Goal: Information Seeking & Learning: Check status

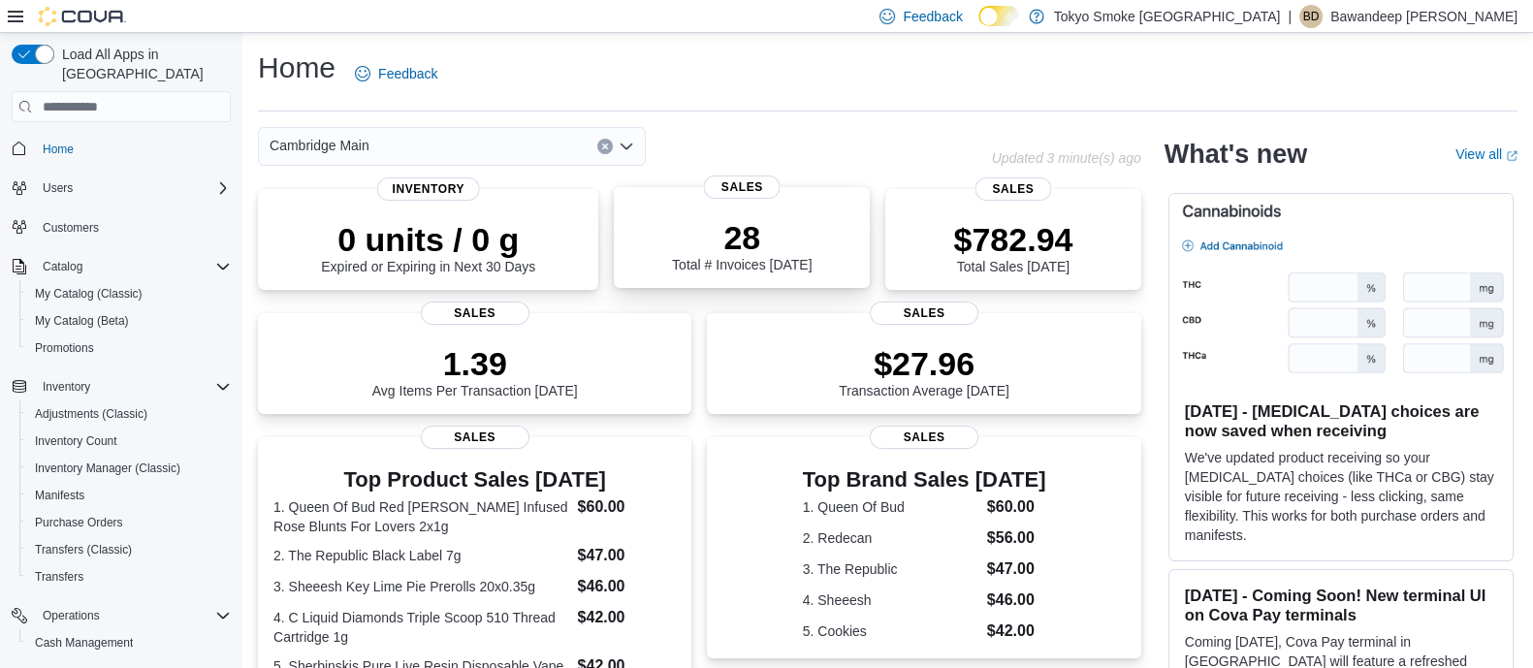
click at [658, 230] on div "28 Total # Invoices [DATE]" at bounding box center [741, 241] width 225 height 62
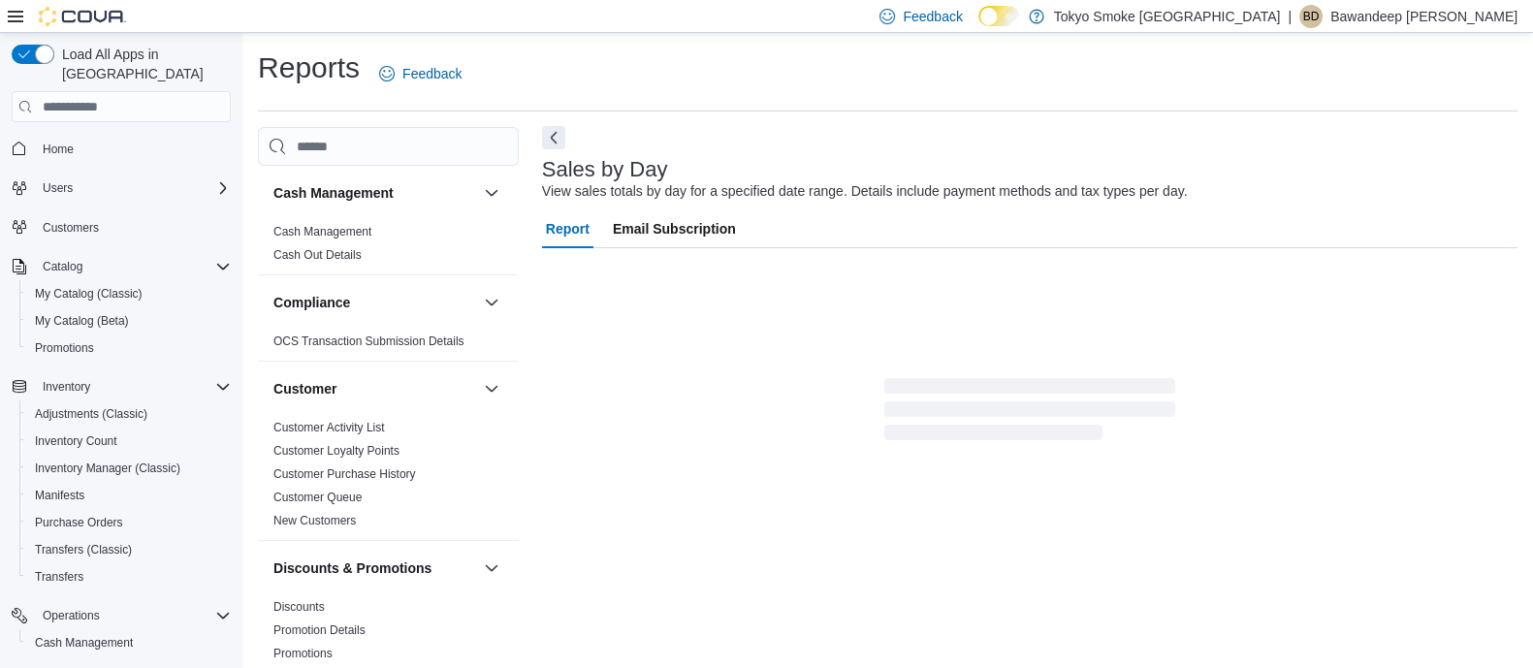
click at [558, 126] on div "Reports Feedback Cash Management Cash Management Cash Out Details Compliance OC…" at bounding box center [887, 357] width 1259 height 619
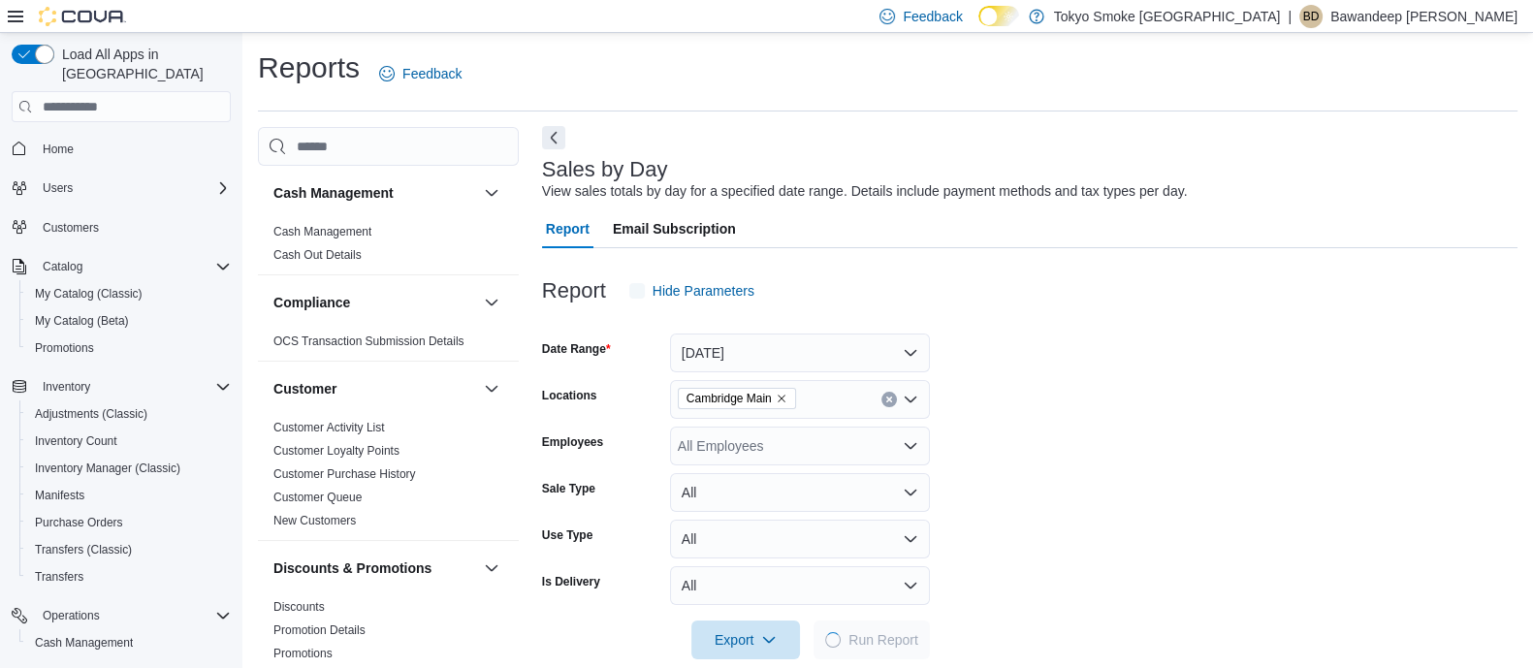
scroll to position [29, 0]
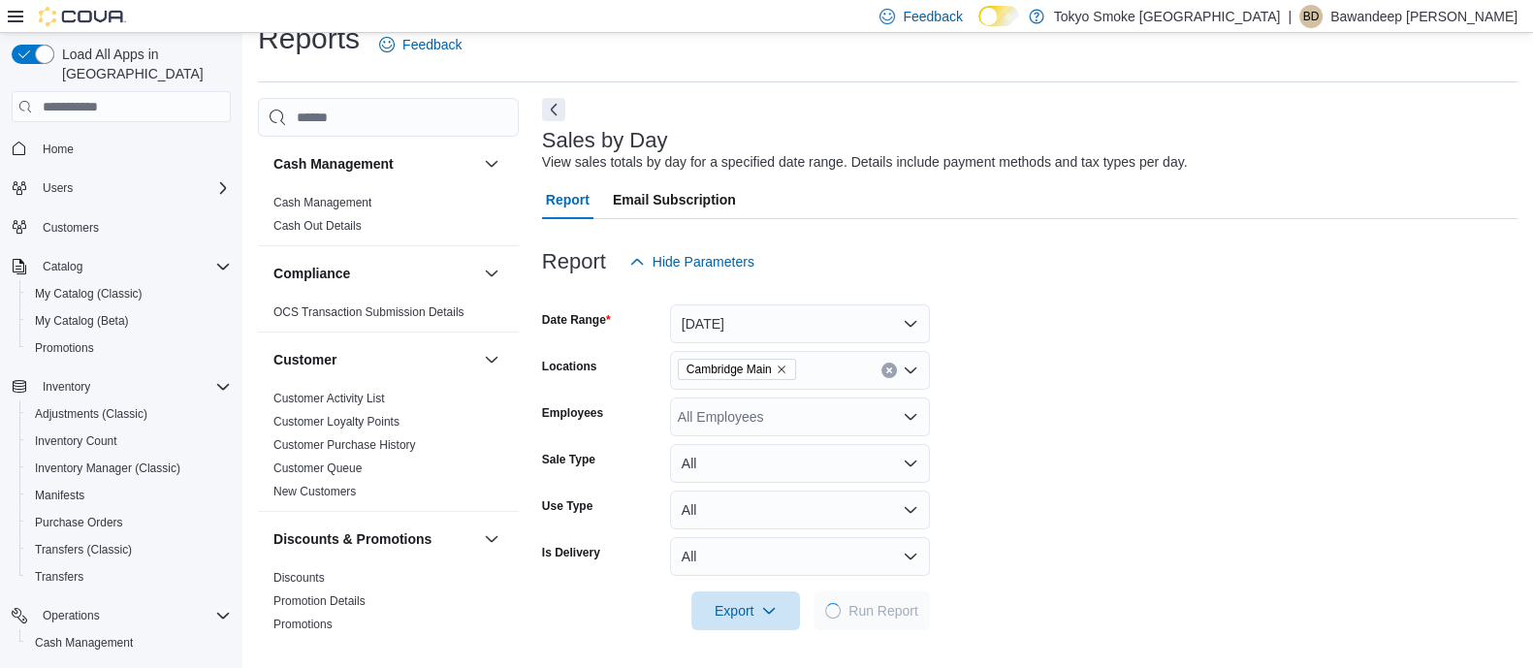
click at [567, 109] on div "Sales by Day View sales totals by day for a specified date range. Details inclu…" at bounding box center [1029, 674] width 975 height 1152
click at [558, 111] on button "Next" at bounding box center [553, 108] width 23 height 23
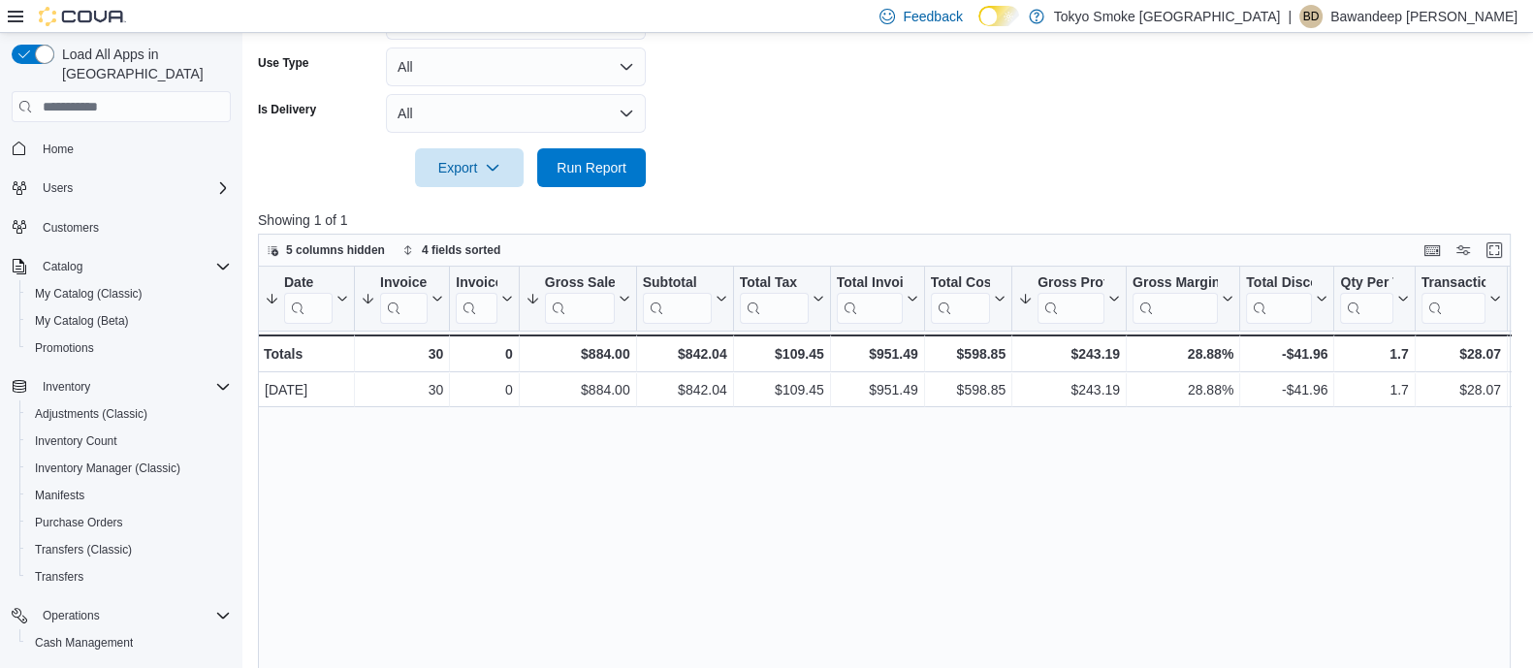
scroll to position [587, 0]
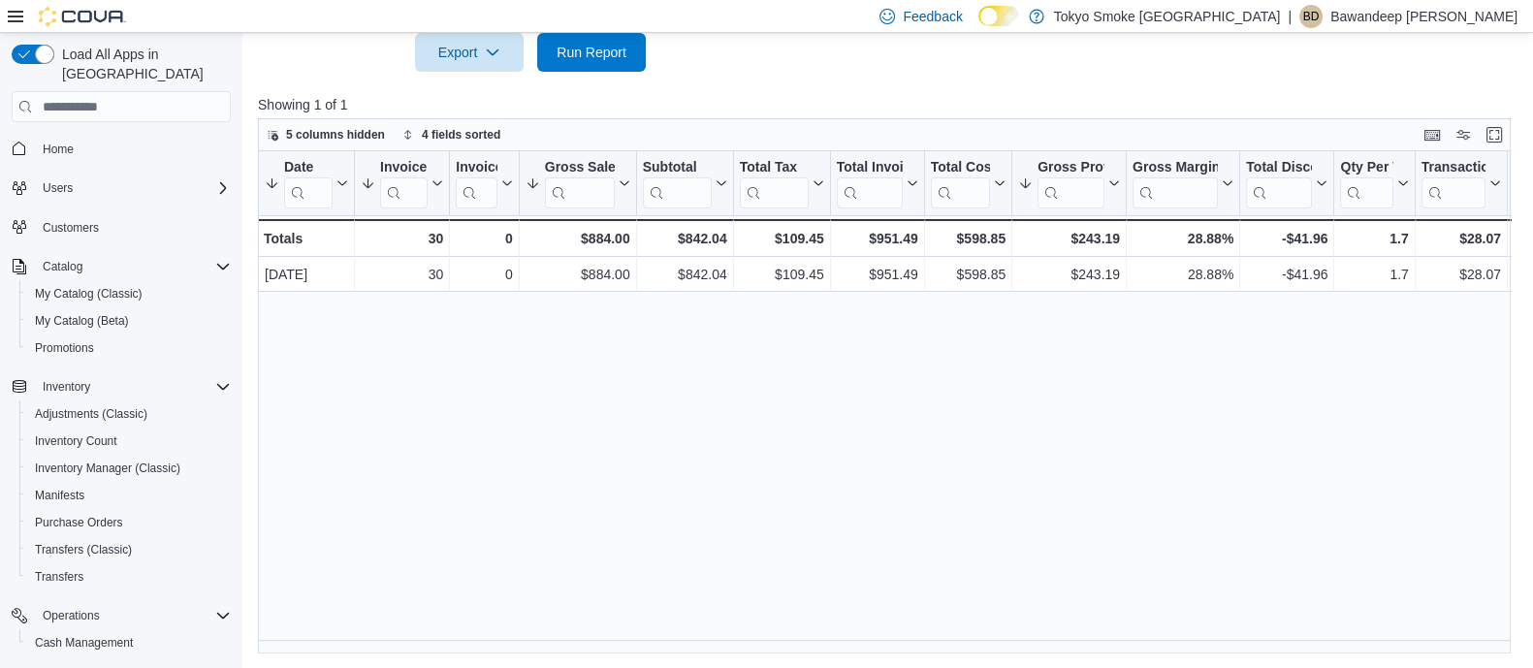
click at [83, 136] on span "Home" at bounding box center [133, 148] width 196 height 24
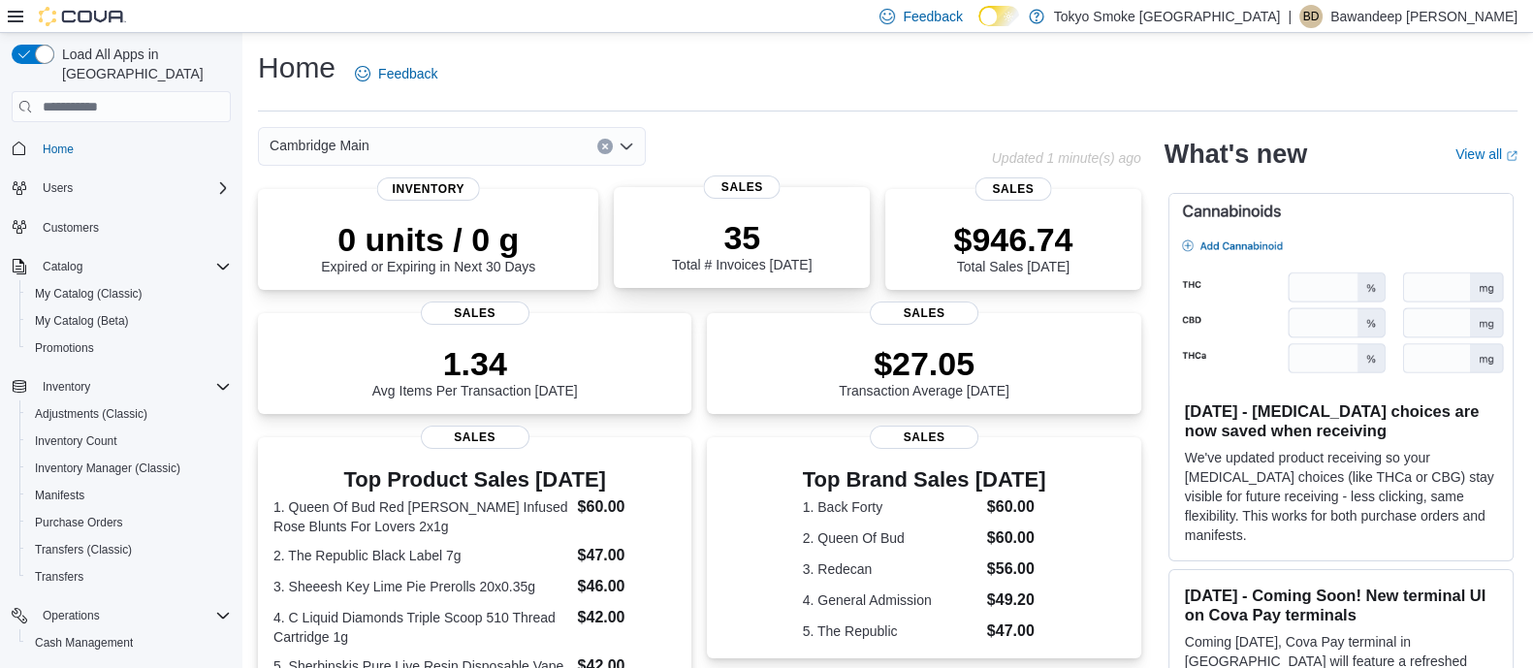
click at [643, 217] on div "35 Total # Invoices Today" at bounding box center [741, 241] width 225 height 62
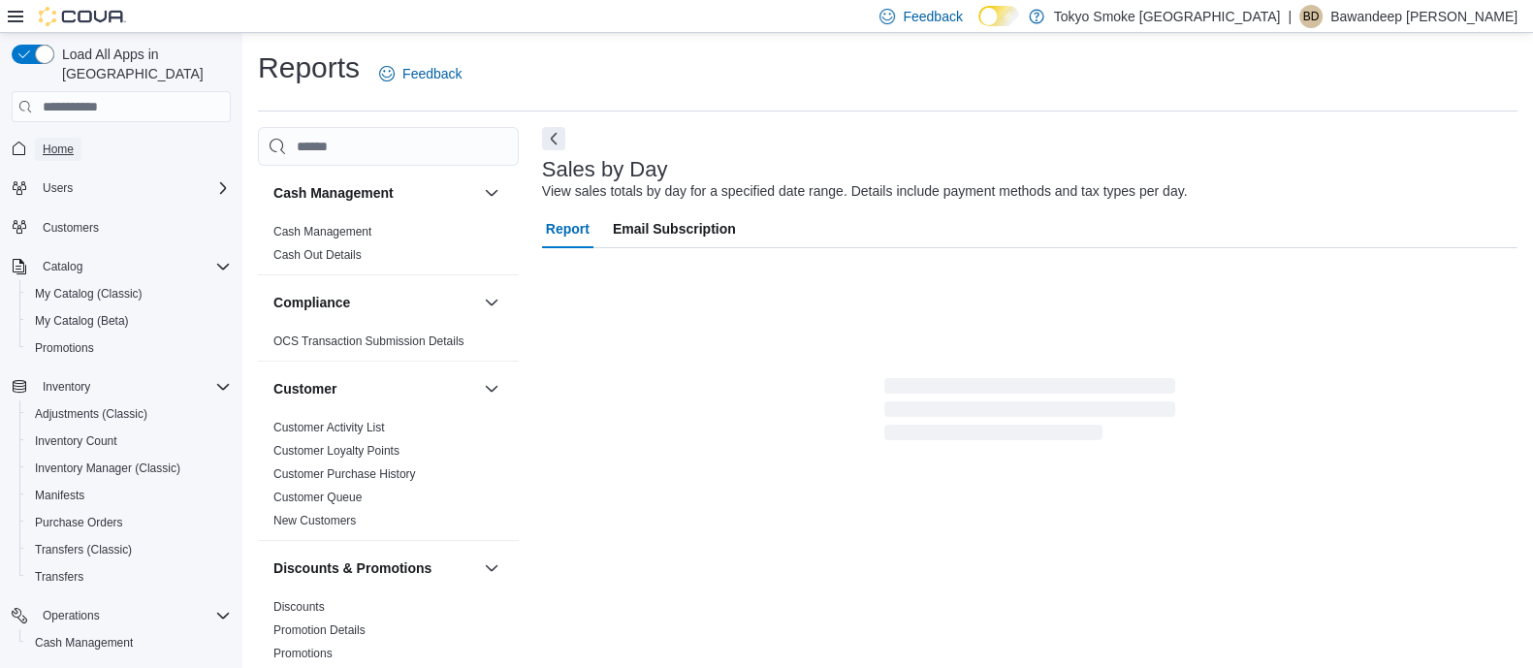
click at [67, 142] on span "Home" at bounding box center [58, 150] width 31 height 16
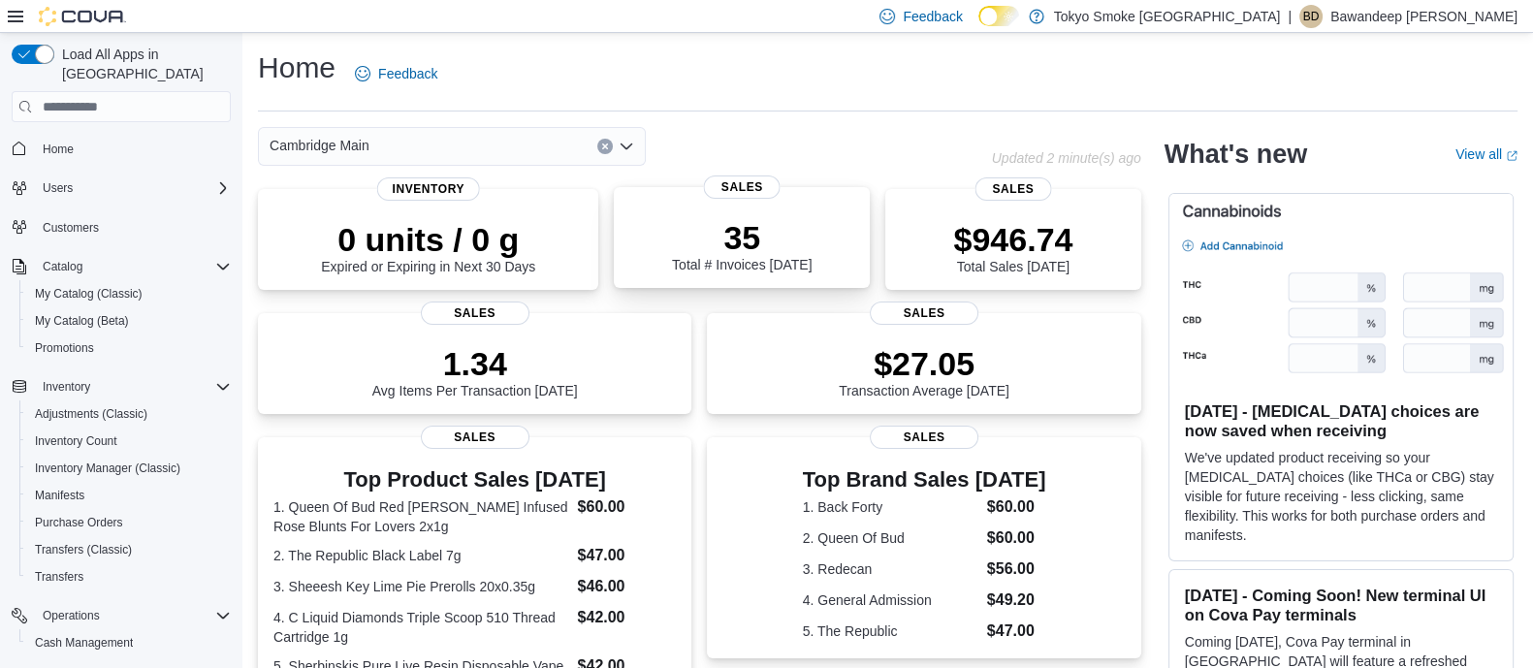
click at [689, 218] on div "35 Total # Invoices [DATE]" at bounding box center [741, 241] width 225 height 62
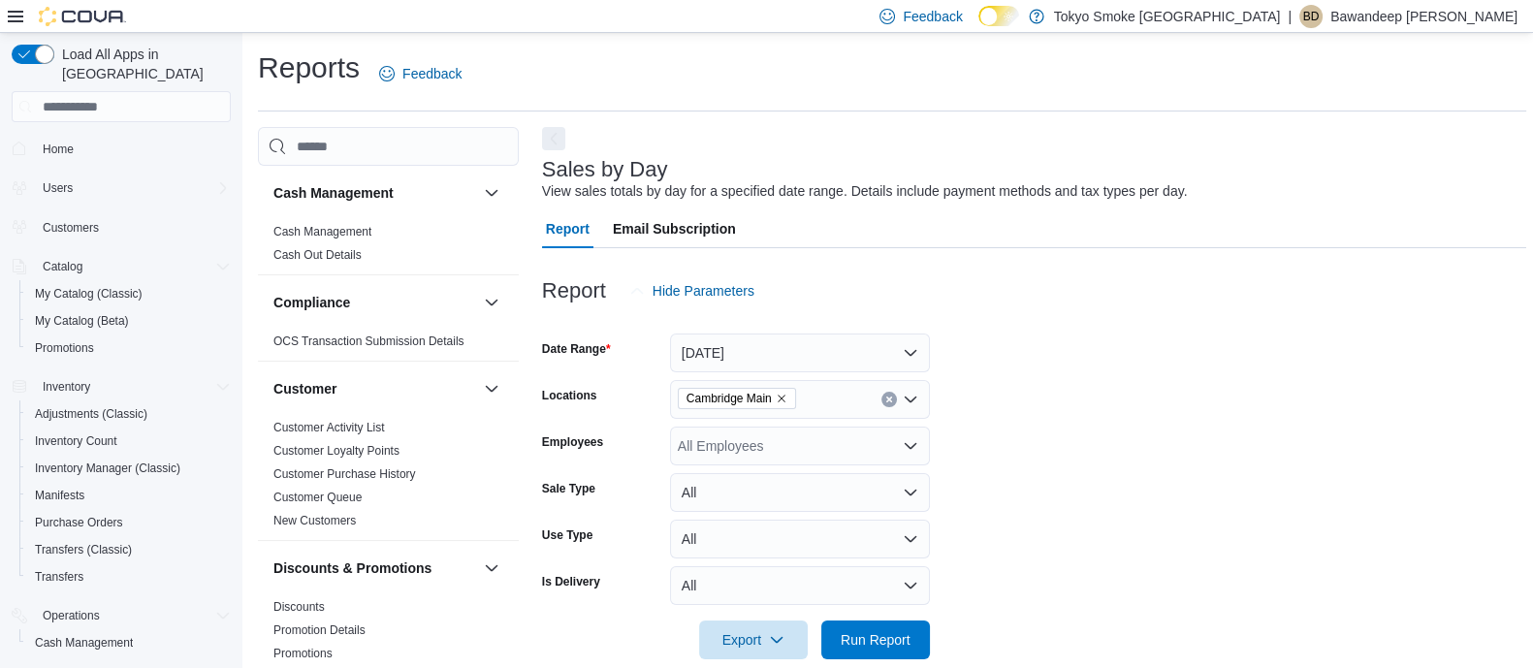
scroll to position [29, 0]
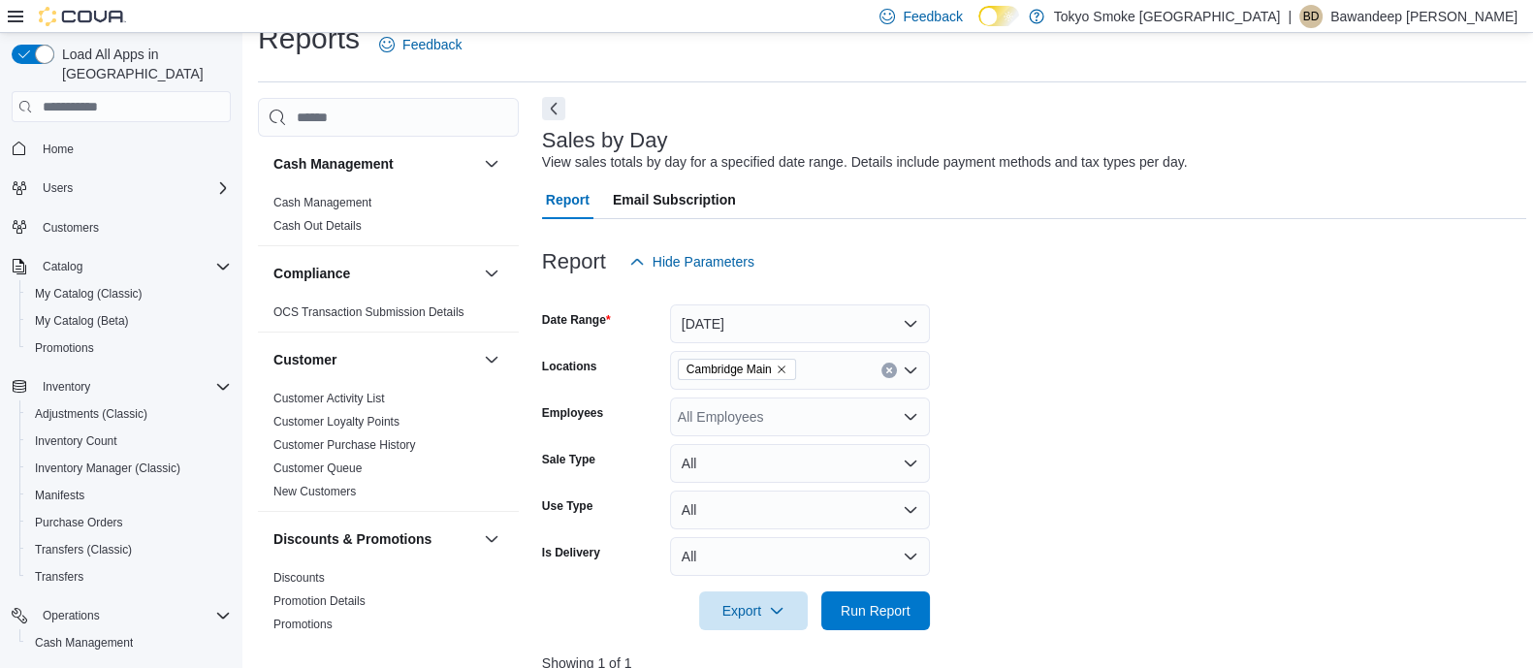
click at [560, 104] on button "Next" at bounding box center [553, 108] width 23 height 23
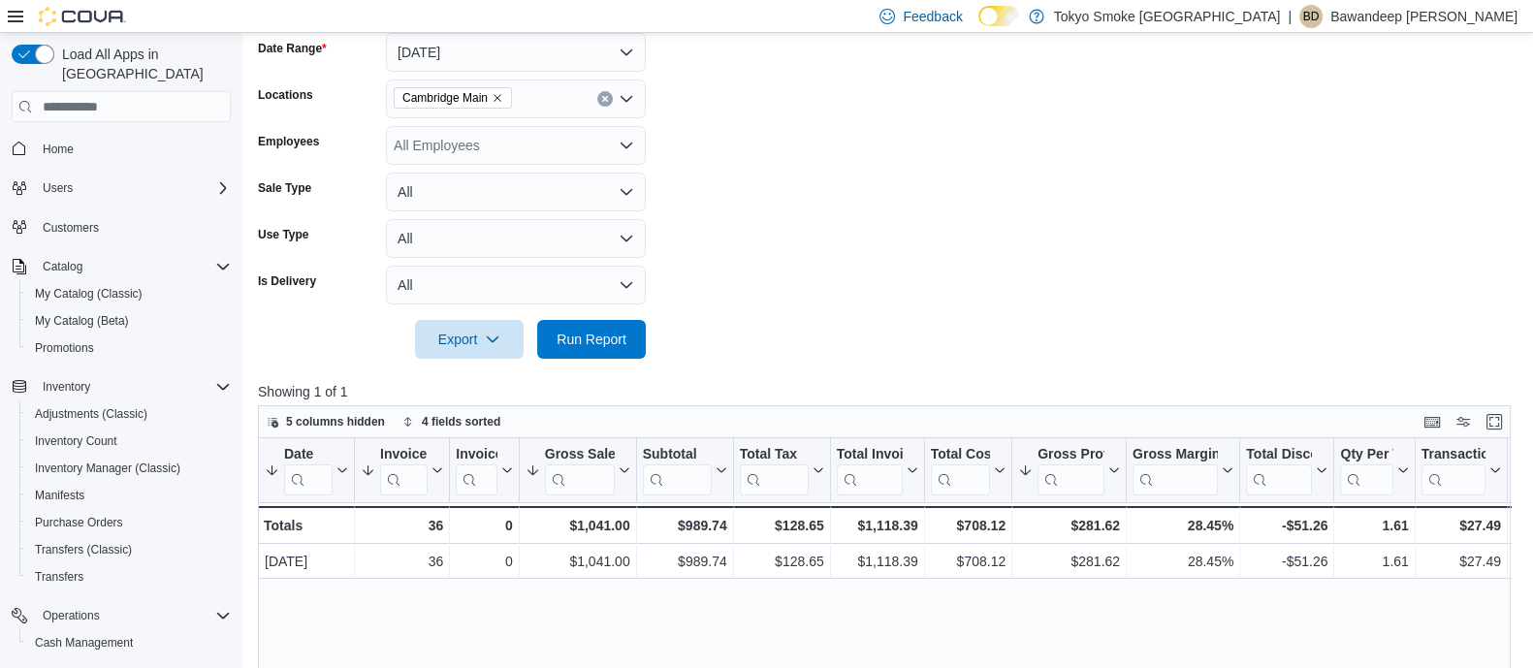
scroll to position [514, 0]
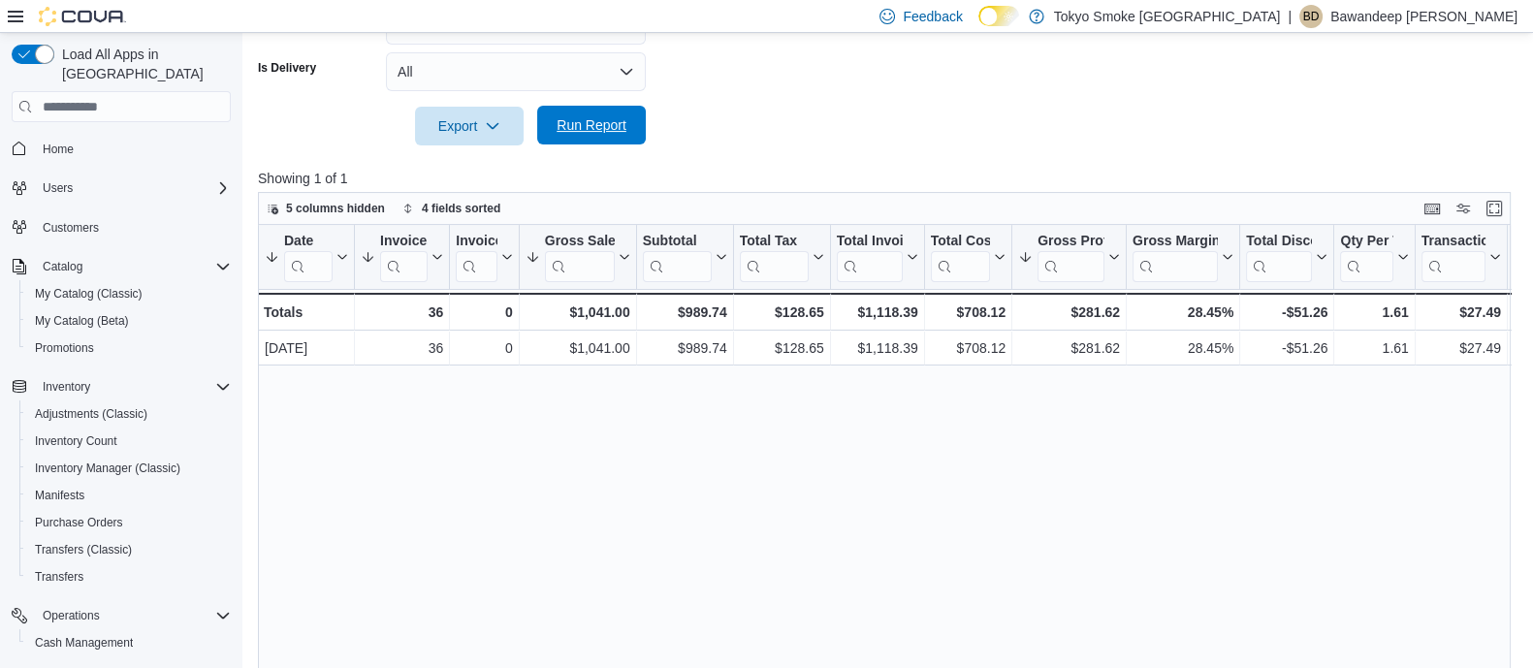
click at [587, 123] on span "Run Report" at bounding box center [591, 124] width 70 height 19
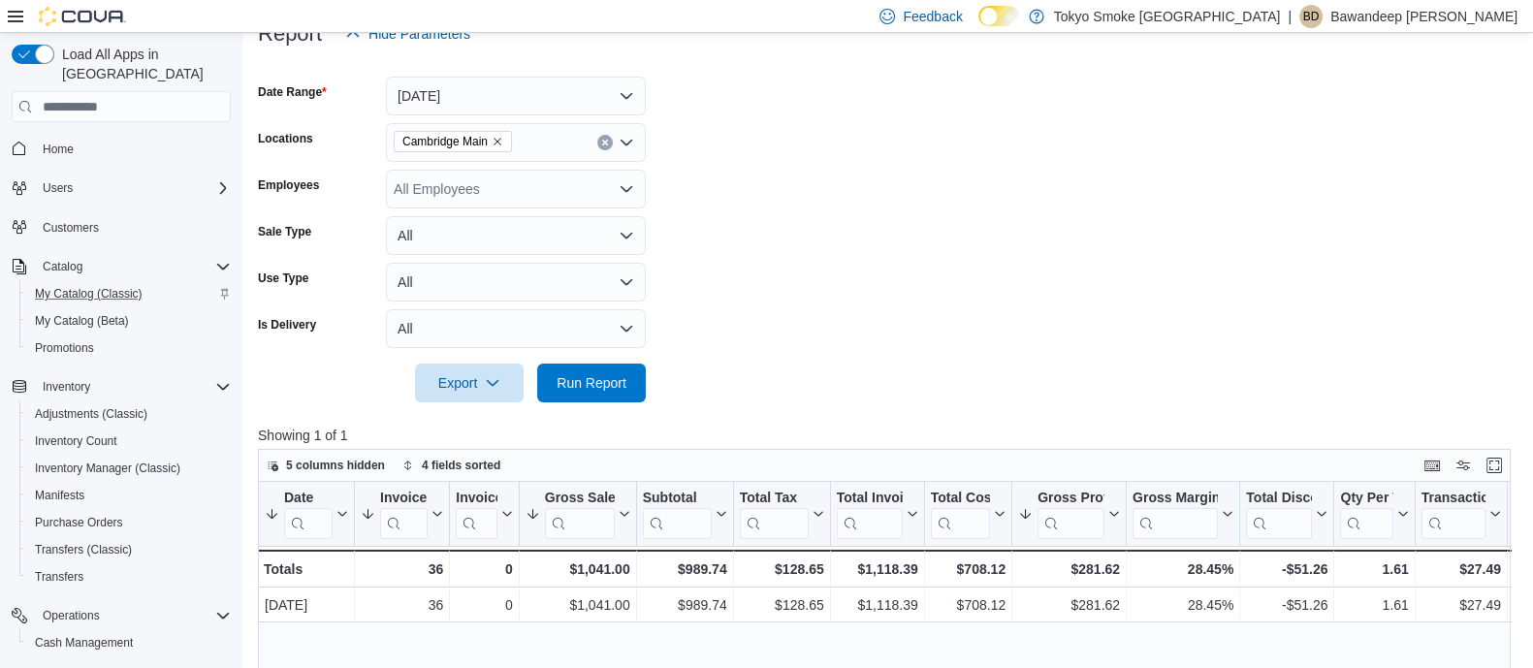
scroll to position [150, 0]
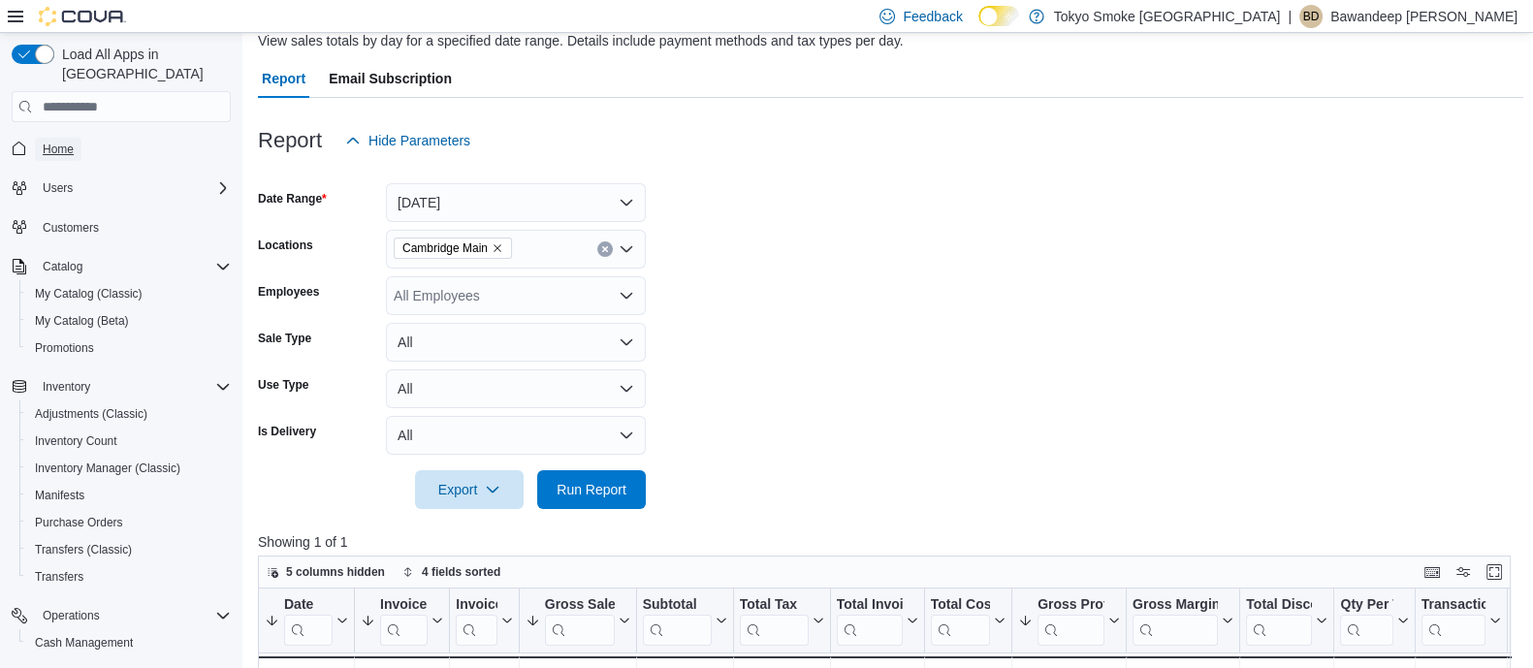
click at [52, 142] on span "Home" at bounding box center [58, 150] width 31 height 16
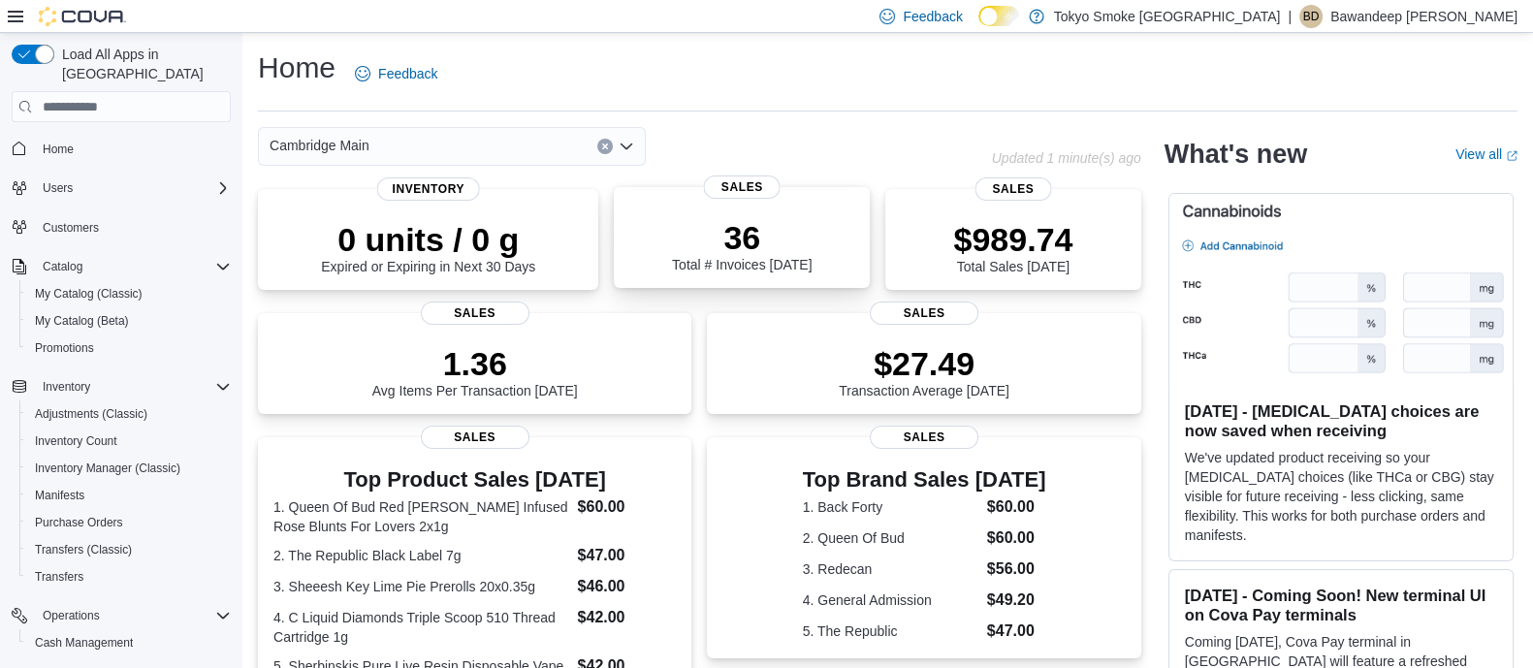
click at [683, 265] on div "36 Total # Invoices Today" at bounding box center [742, 245] width 140 height 54
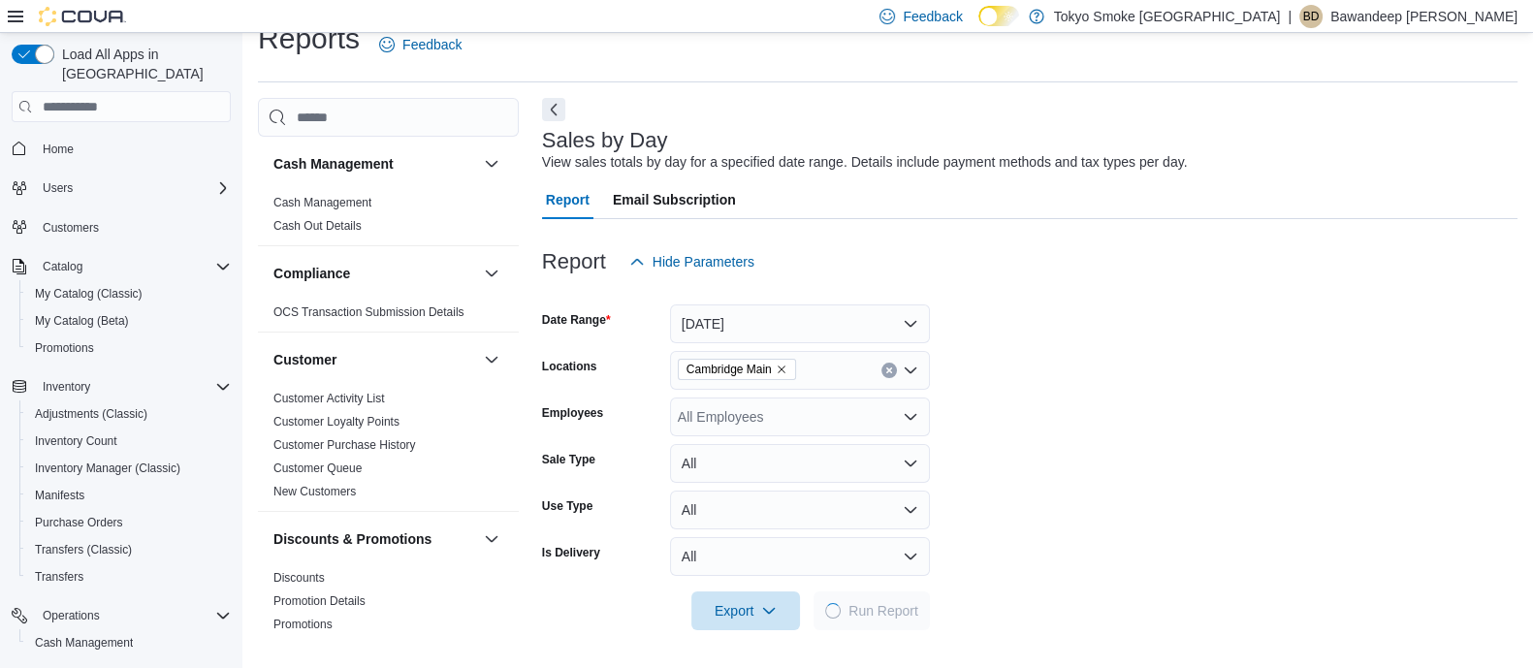
click at [556, 133] on h3 "Sales by Day" at bounding box center [605, 140] width 126 height 23
click at [555, 105] on button "Next" at bounding box center [553, 108] width 23 height 23
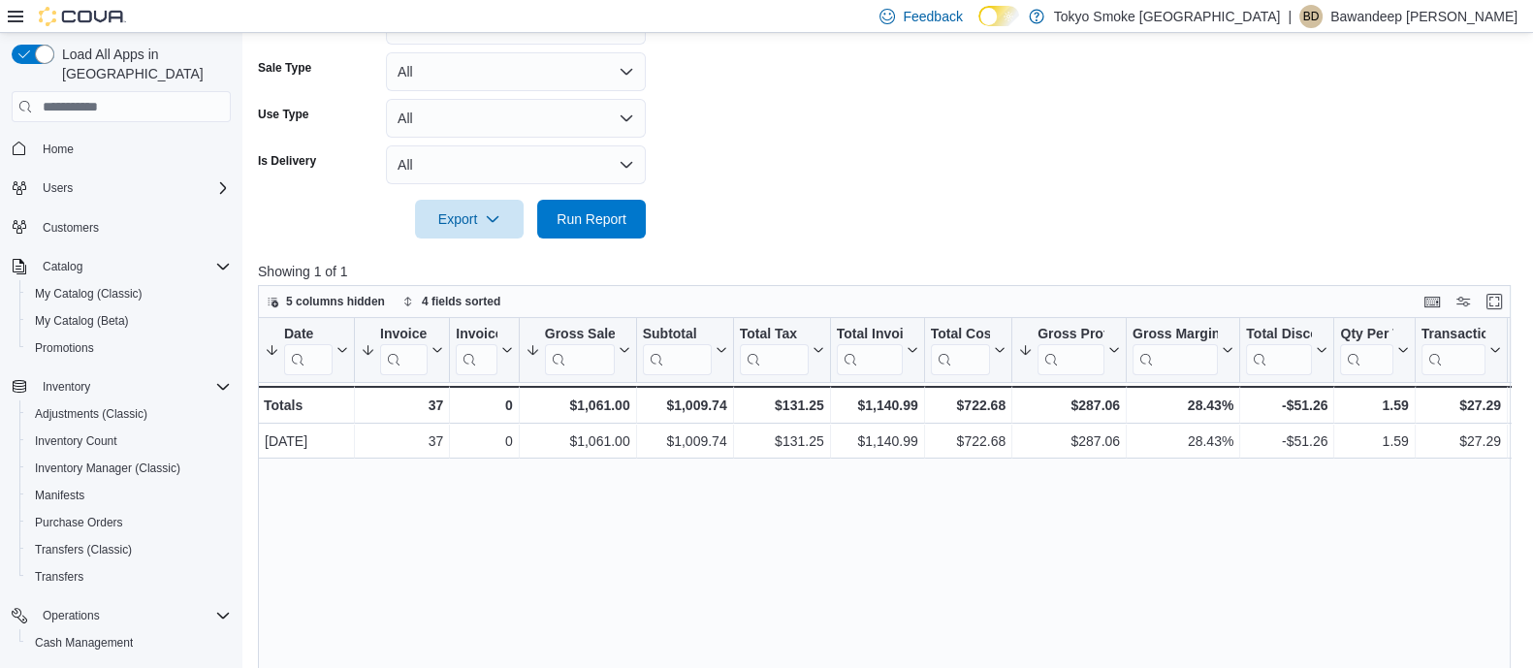
scroll to position [587, 0]
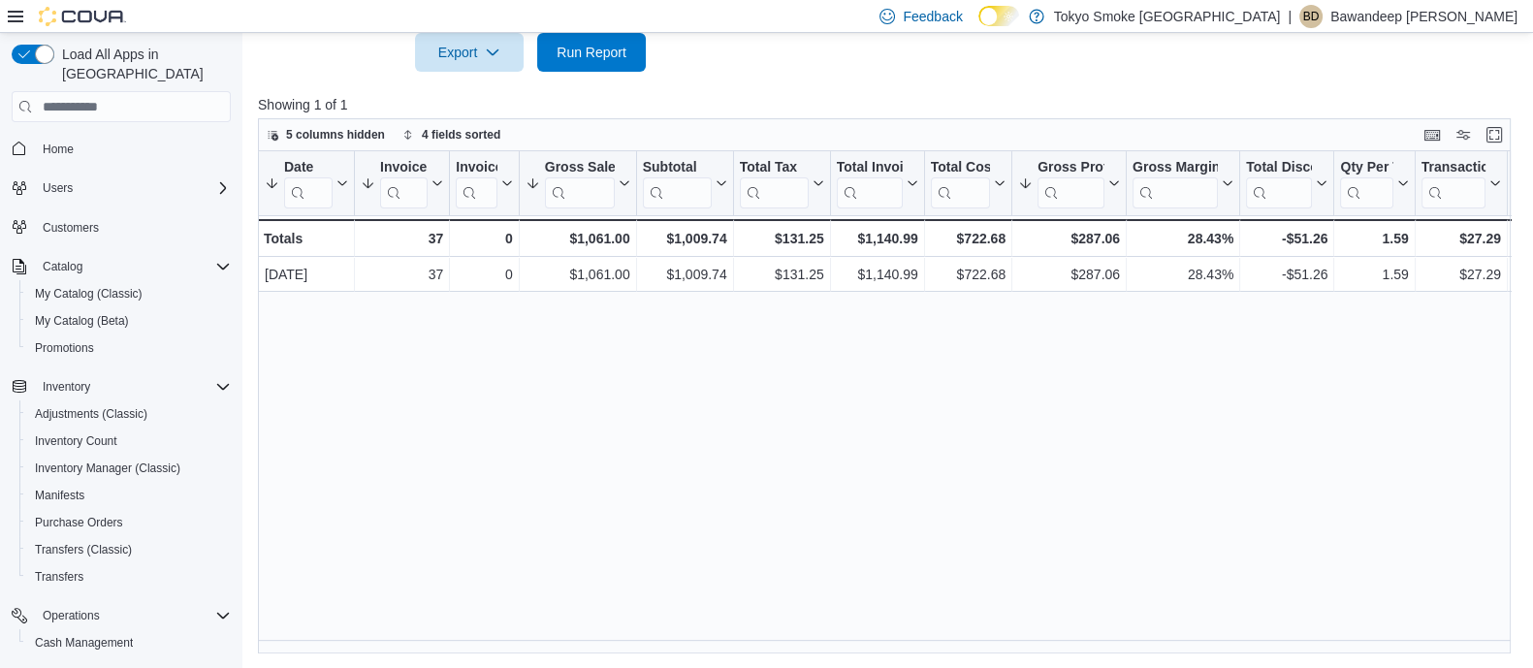
click at [102, 136] on span "Home" at bounding box center [133, 148] width 196 height 24
